Goal: Task Accomplishment & Management: Use online tool/utility

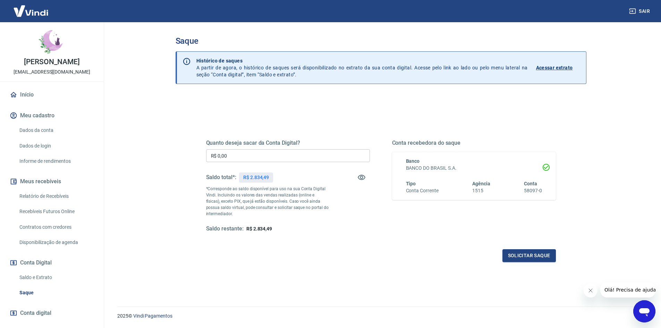
click at [264, 158] on input "R$ 0,00" at bounding box center [288, 155] width 164 height 13
type input "R$ 2.834,49"
click at [538, 253] on button "Solicitar saque" at bounding box center [528, 255] width 53 height 13
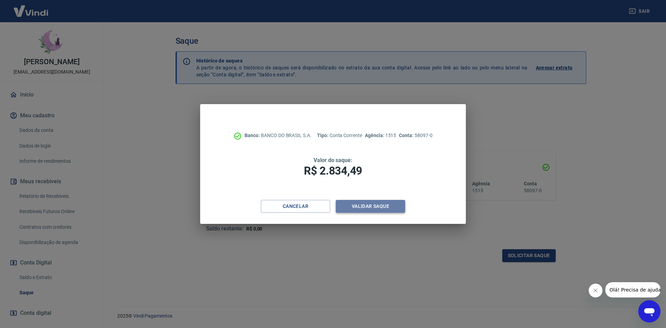
click at [373, 204] on button "Validar saque" at bounding box center [370, 206] width 69 height 13
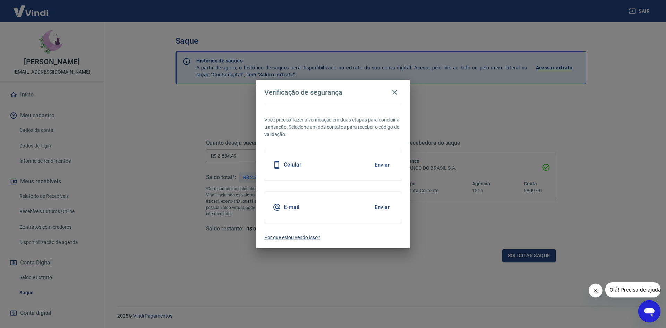
click at [373, 173] on div "Celular Enviar" at bounding box center [332, 164] width 137 height 31
click at [389, 164] on button "Enviar" at bounding box center [382, 164] width 23 height 15
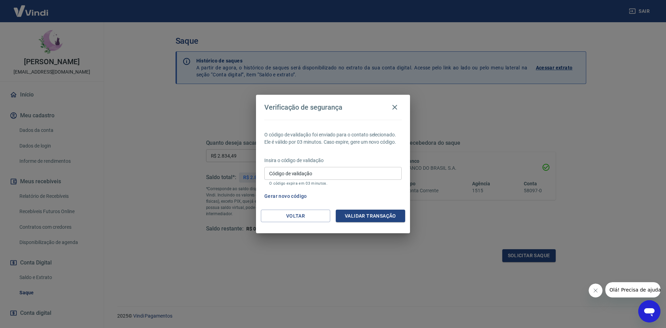
click at [321, 175] on input "Código de validação" at bounding box center [332, 173] width 137 height 13
type input "915404"
click at [359, 217] on button "Validar transação" at bounding box center [370, 216] width 69 height 13
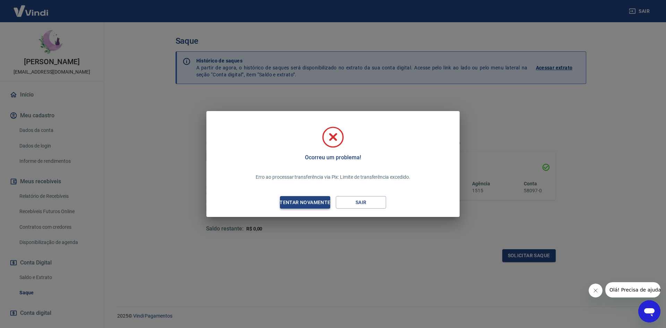
click at [326, 199] on div "Tentar novamente" at bounding box center [304, 202] width 67 height 9
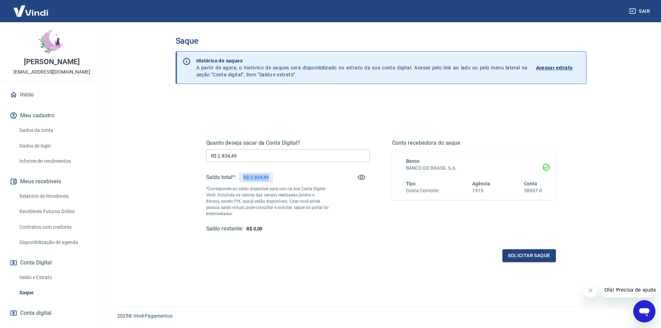
drag, startPoint x: 241, startPoint y: 176, endPoint x: 285, endPoint y: 180, distance: 45.0
click at [285, 180] on div "Saldo total*: R$ 2.834,49" at bounding box center [288, 177] width 164 height 17
click at [311, 235] on div "Quanto deseja sacar da Conta Digital? R$ 2.834,49 ​ Saldo total*: R$ 2.834,49 *…" at bounding box center [381, 192] width 350 height 139
